Goal: Task Accomplishment & Management: Complete application form

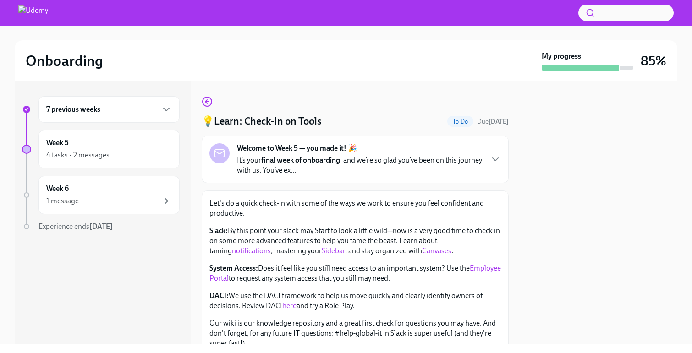
click at [306, 160] on strong "final week of onboarding" at bounding box center [300, 160] width 79 height 9
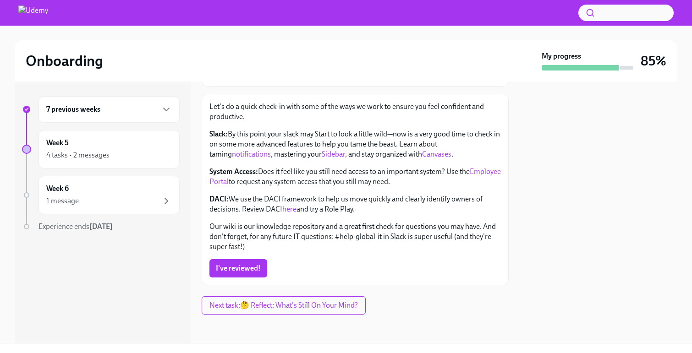
scroll to position [296, 0]
click at [236, 185] on link "Employee Portal" at bounding box center [354, 176] width 291 height 19
click at [288, 213] on link "here" at bounding box center [289, 209] width 14 height 9
click at [252, 272] on span "I've reviewed!" at bounding box center [238, 268] width 45 height 9
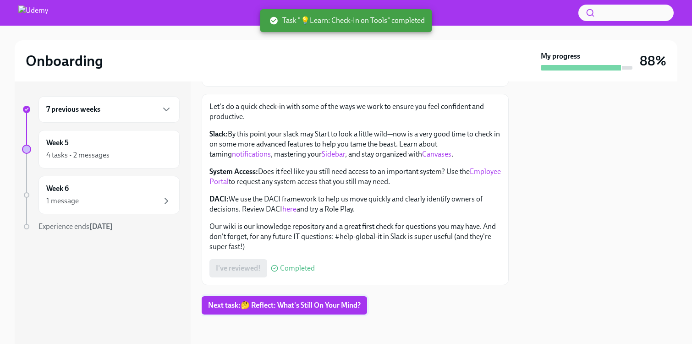
click at [258, 308] on span "Next task : 🤔 Reflect: What's Still On Your Mind?" at bounding box center [284, 305] width 153 height 9
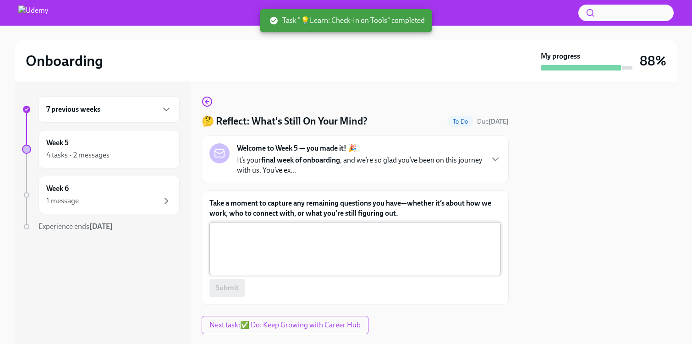
click at [294, 239] on textarea "Take a moment to capture any remaining questions you have—whether it’s about ho…" at bounding box center [355, 249] width 280 height 44
click at [451, 149] on div "Welcome to Week 5 — you made it! 🎉 It’s your final week of onboarding , and we’…" at bounding box center [360, 159] width 246 height 32
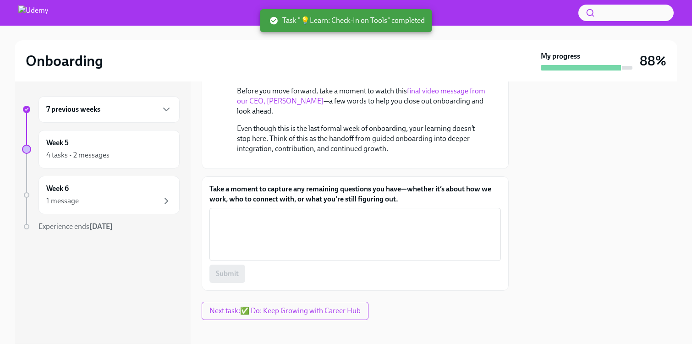
scroll to position [223, 0]
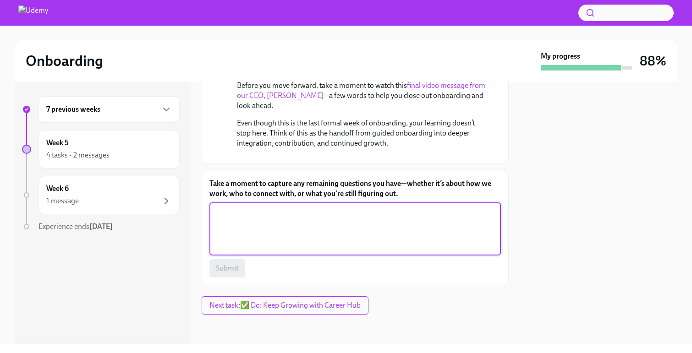
click at [374, 219] on textarea "Take a moment to capture any remaining questions you have—whether it’s about ho…" at bounding box center [355, 229] width 280 height 44
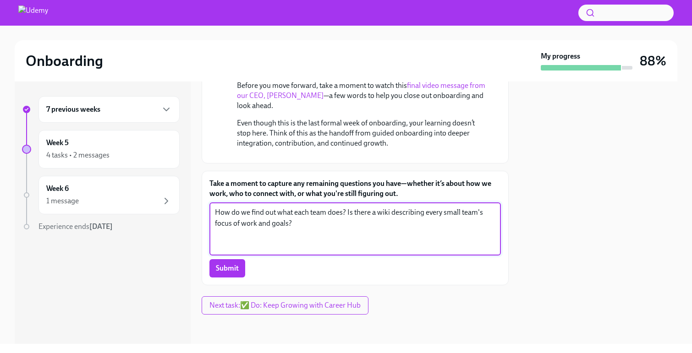
click at [460, 211] on textarea "How do we find out what each team does? Is there a wiki describing every small …" at bounding box center [355, 229] width 280 height 44
type textarea "How do we find out what each team does? Is there a wiki describing every smalle…"
click at [227, 269] on span "Submit" at bounding box center [227, 268] width 23 height 9
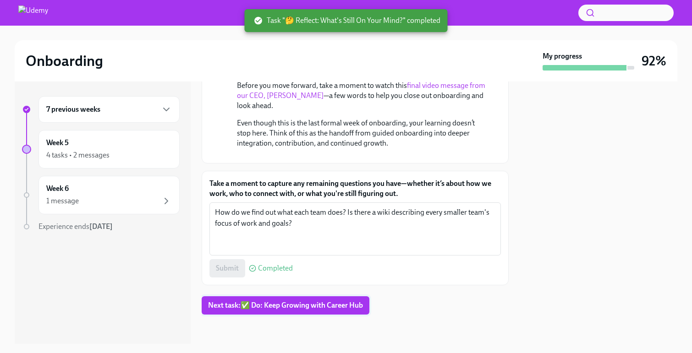
click at [312, 303] on span "Next task : ✅ Do: Keep Growing with Career Hub" at bounding box center [285, 305] width 155 height 9
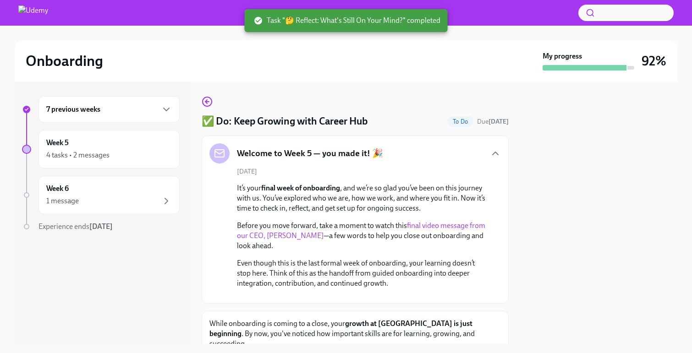
scroll to position [215, 0]
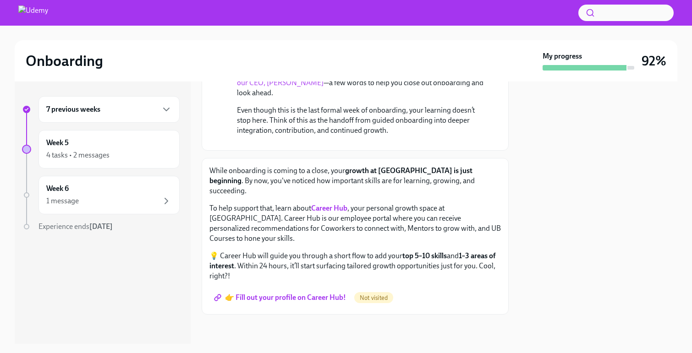
click at [294, 300] on span "👉 Fill out your profile on Career Hub!" at bounding box center [281, 297] width 130 height 9
click at [99, 158] on div "4 tasks • 2 messages" at bounding box center [77, 155] width 63 height 10
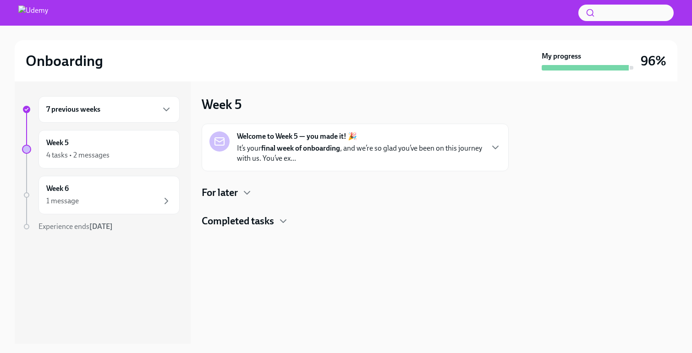
click at [228, 194] on h4 "For later" at bounding box center [220, 193] width 36 height 14
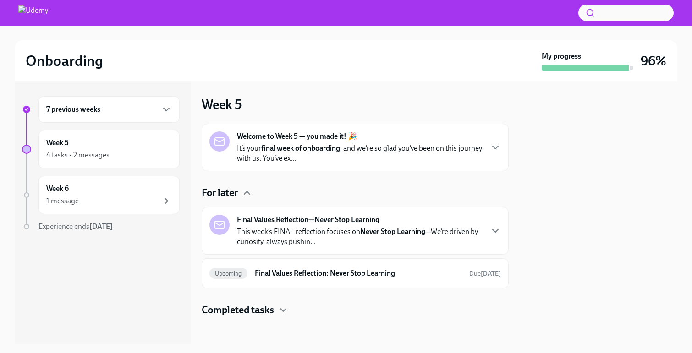
click at [331, 232] on p "This week’s FINAL reflection focuses on Never Stop Learning —We’re driven by cu…" at bounding box center [360, 237] width 246 height 20
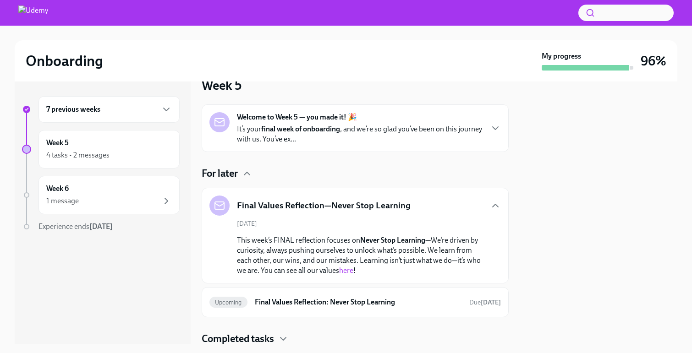
scroll to position [50, 0]
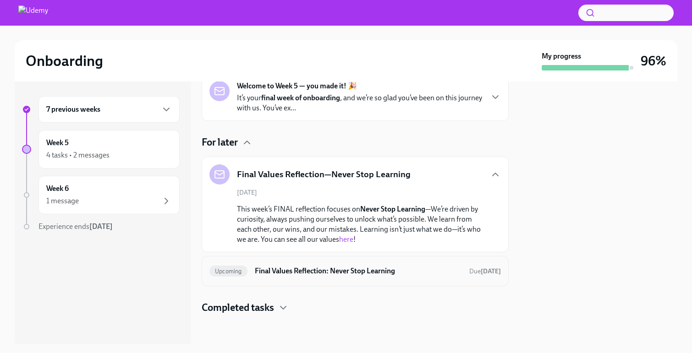
click at [339, 268] on h6 "Final Values Reflection: Never Stop Learning" at bounding box center [358, 271] width 207 height 10
